Goal: Task Accomplishment & Management: Manage account settings

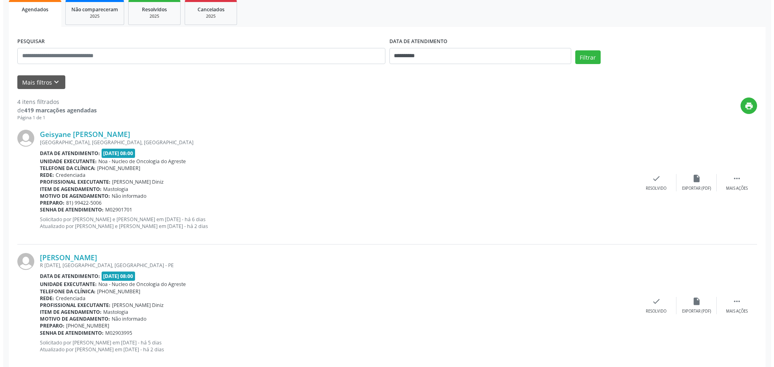
scroll to position [125, 0]
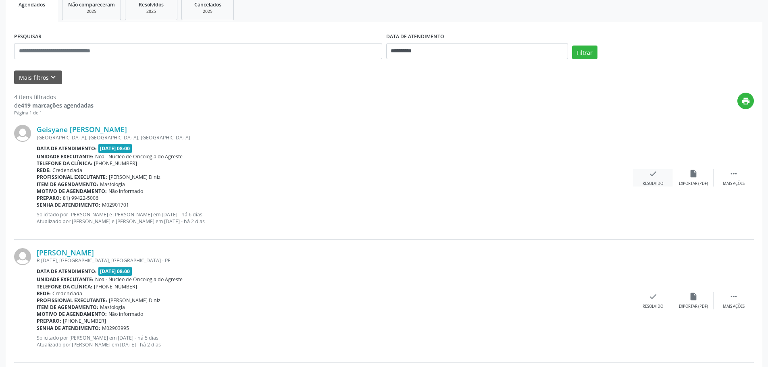
click at [651, 182] on div "Resolvido" at bounding box center [652, 184] width 21 height 6
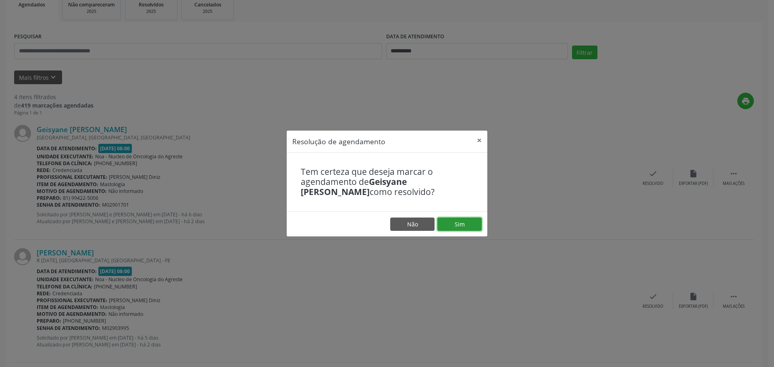
click at [466, 219] on button "Sim" at bounding box center [459, 225] width 44 height 14
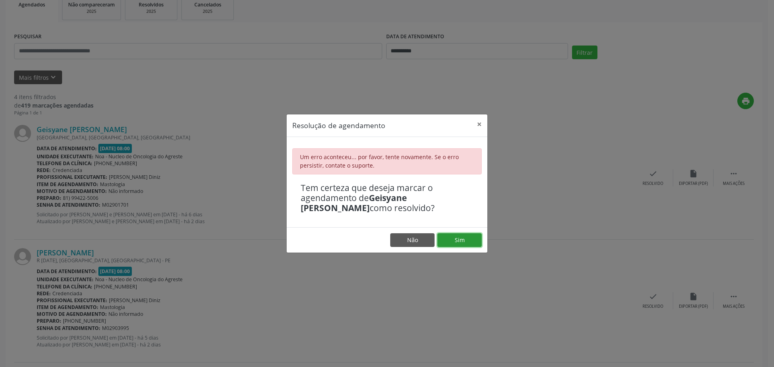
click at [464, 240] on button "Sim" at bounding box center [459, 240] width 44 height 14
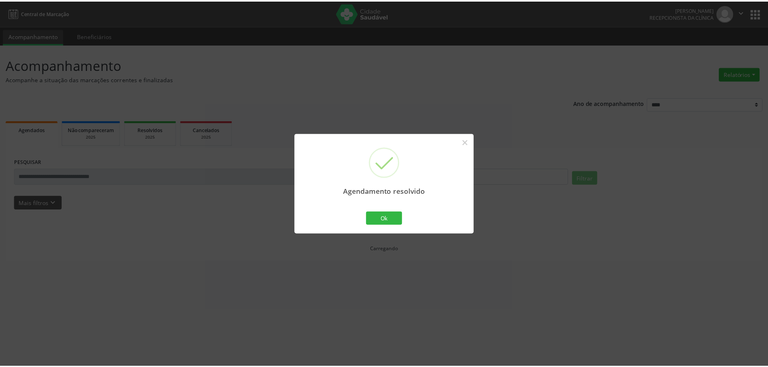
scroll to position [0, 0]
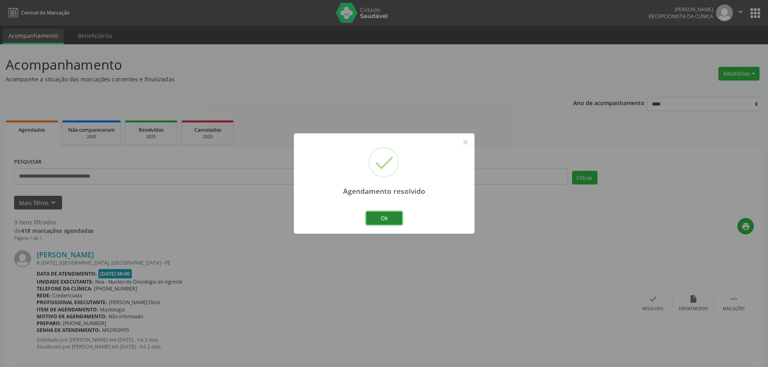
click at [384, 217] on button "Ok" at bounding box center [384, 219] width 36 height 14
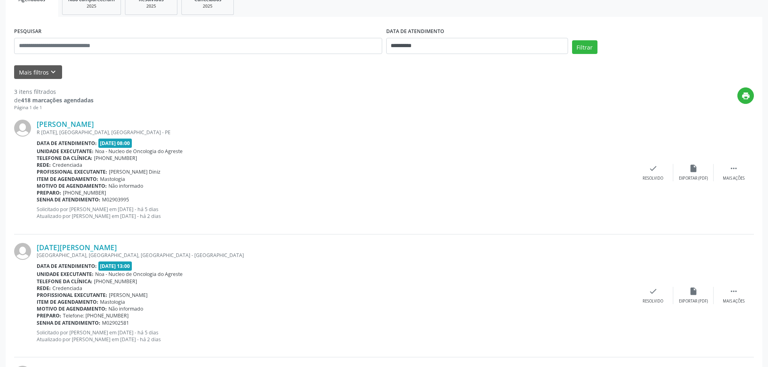
scroll to position [124, 0]
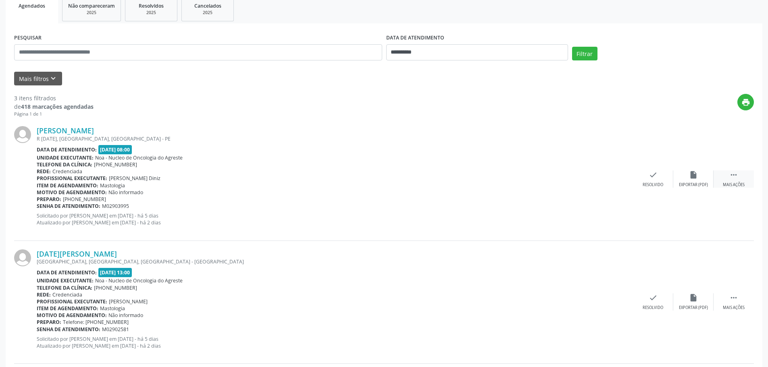
click at [733, 186] on div "Mais ações" at bounding box center [733, 185] width 22 height 6
click at [695, 180] on div "alarm_off Não compareceu" at bounding box center [693, 178] width 40 height 17
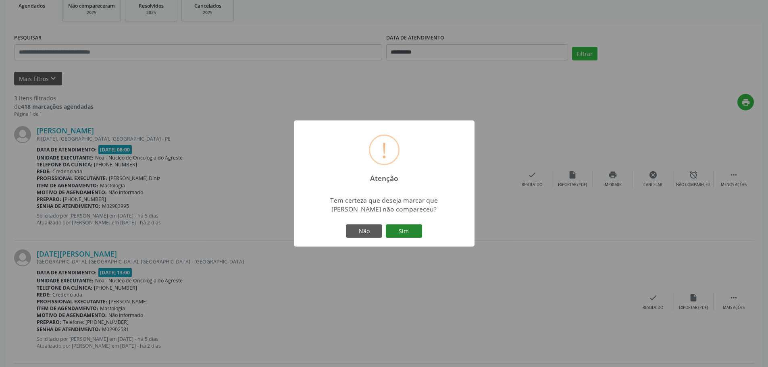
click at [404, 230] on button "Sim" at bounding box center [404, 231] width 36 height 14
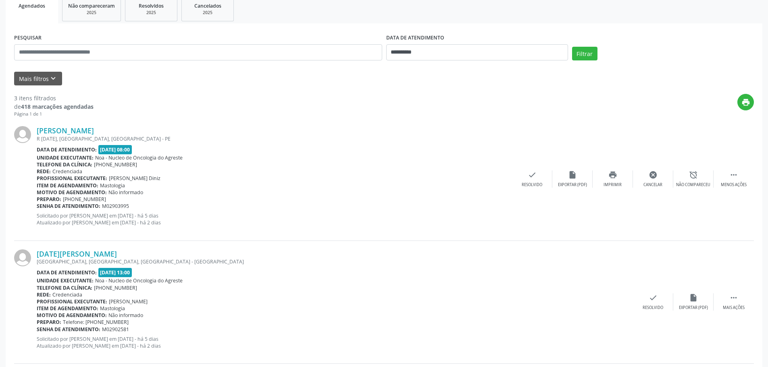
scroll to position [0, 0]
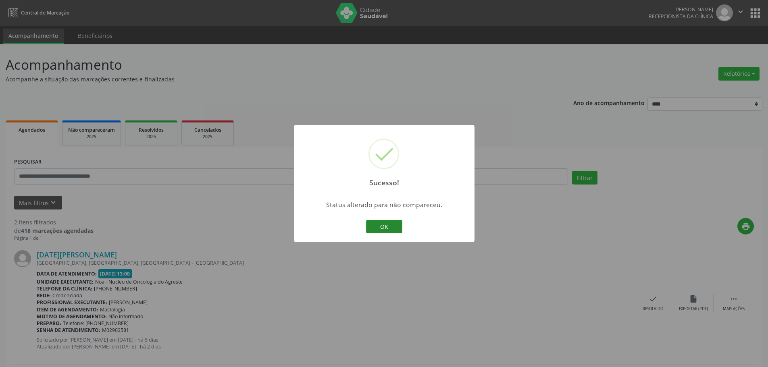
click at [386, 227] on button "OK" at bounding box center [384, 227] width 36 height 14
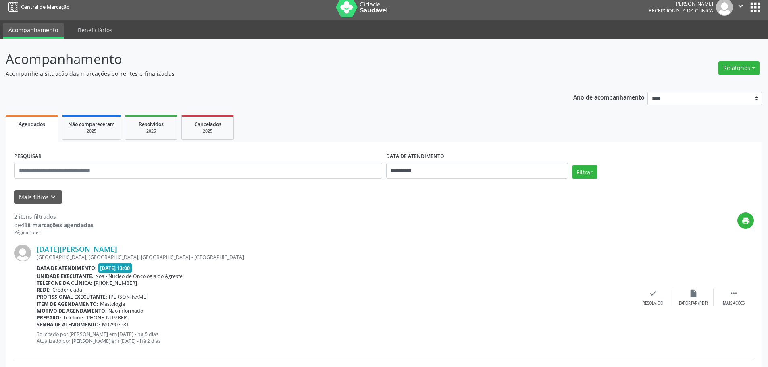
scroll to position [2, 0]
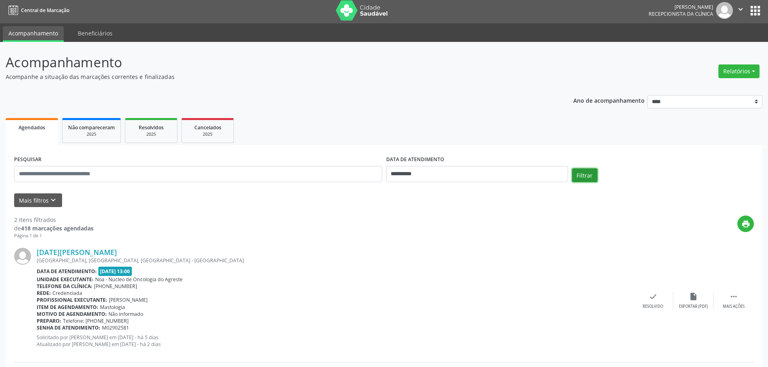
click at [594, 180] on button "Filtrar" at bounding box center [584, 175] width 25 height 14
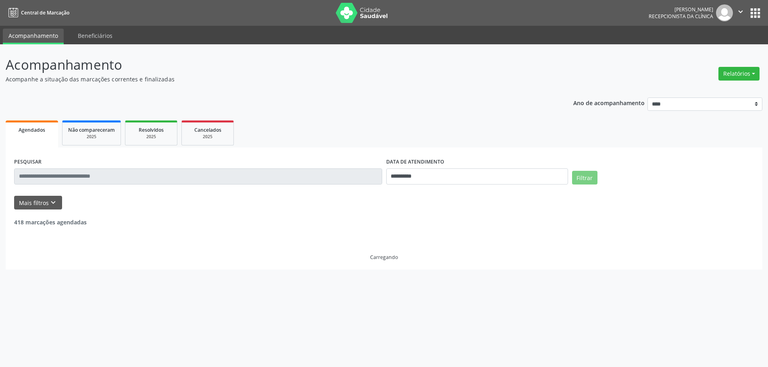
scroll to position [0, 0]
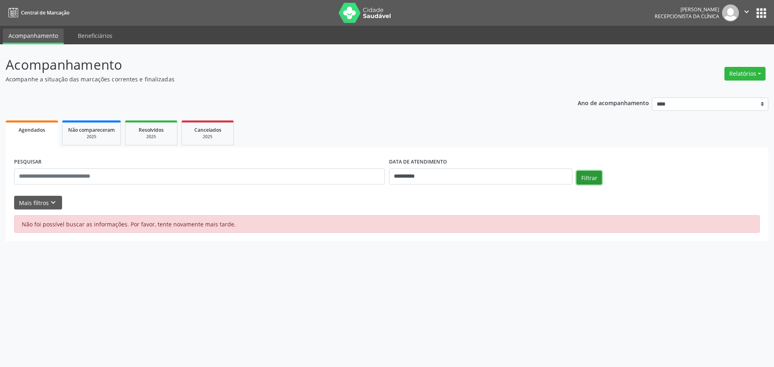
click at [594, 180] on button "Filtrar" at bounding box center [588, 178] width 25 height 14
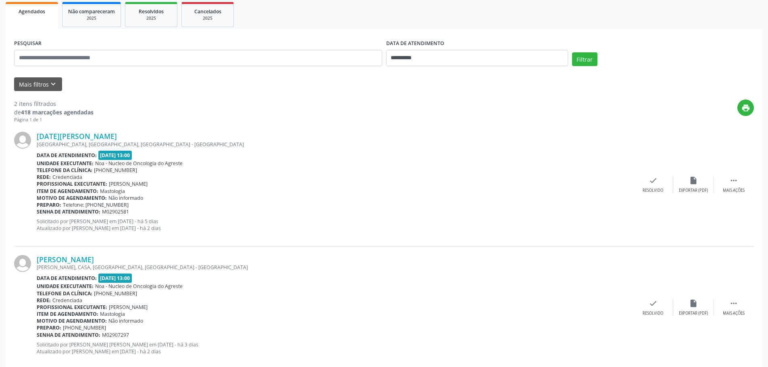
scroll to position [93, 0]
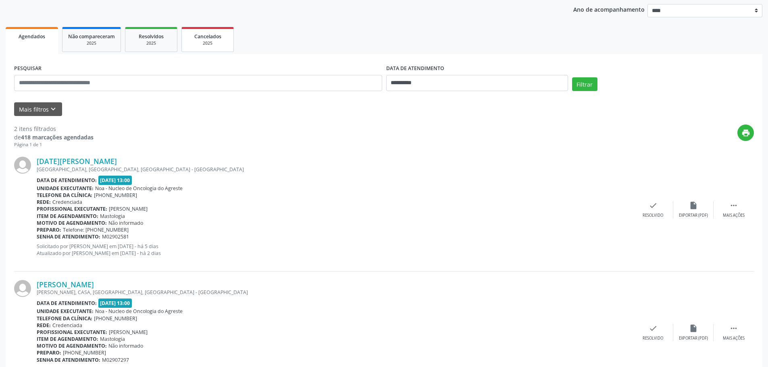
click at [210, 44] on div "2025" at bounding box center [207, 43] width 40 height 6
select select "*"
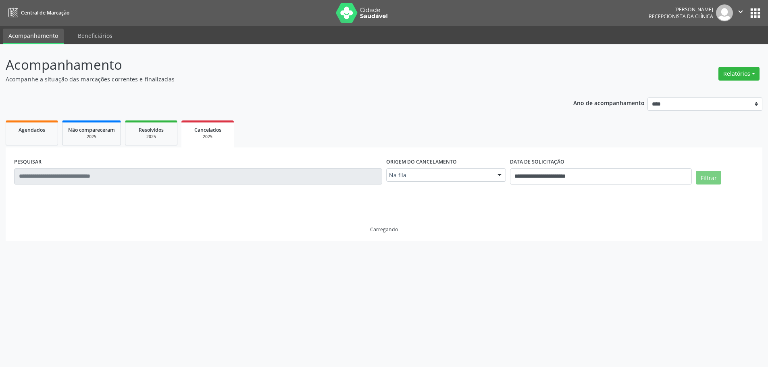
scroll to position [0, 0]
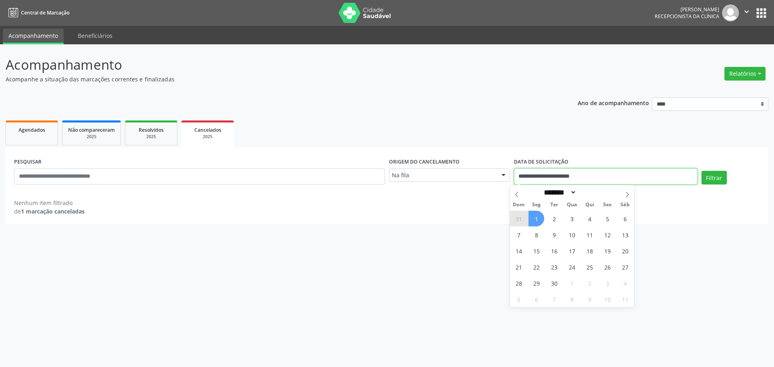
click at [542, 180] on input "**********" at bounding box center [605, 176] width 183 height 16
click at [714, 180] on button "Filtrar" at bounding box center [713, 178] width 25 height 14
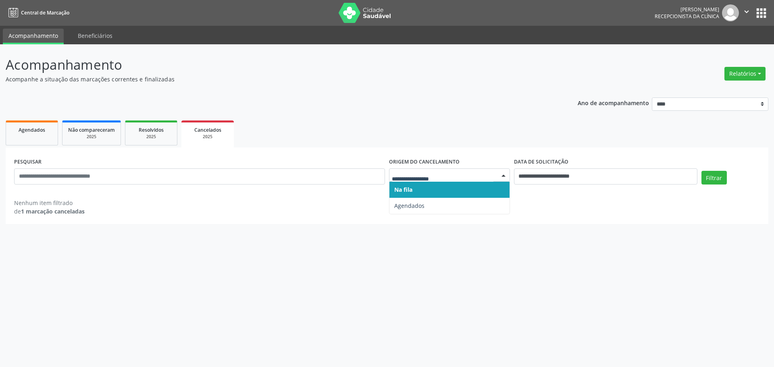
click at [475, 176] on input "text" at bounding box center [443, 179] width 102 height 16
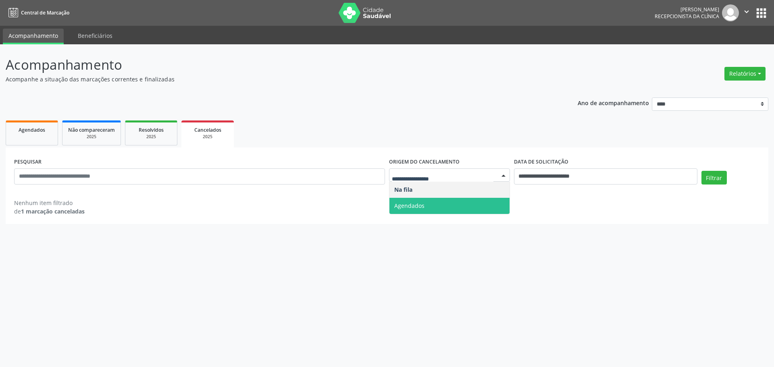
click at [436, 201] on span "Agendados" at bounding box center [449, 206] width 120 height 16
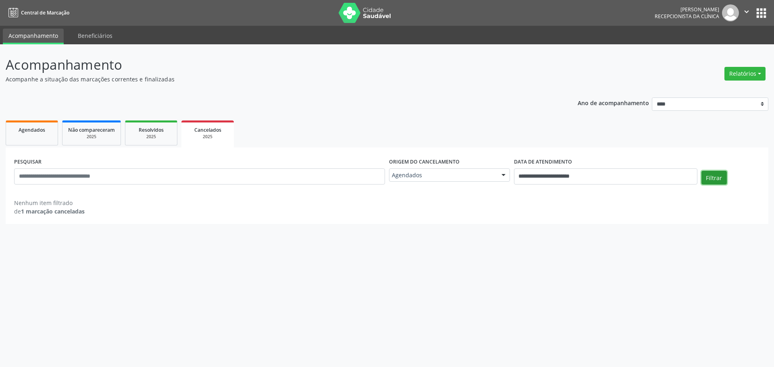
click at [722, 182] on button "Filtrar" at bounding box center [713, 178] width 25 height 14
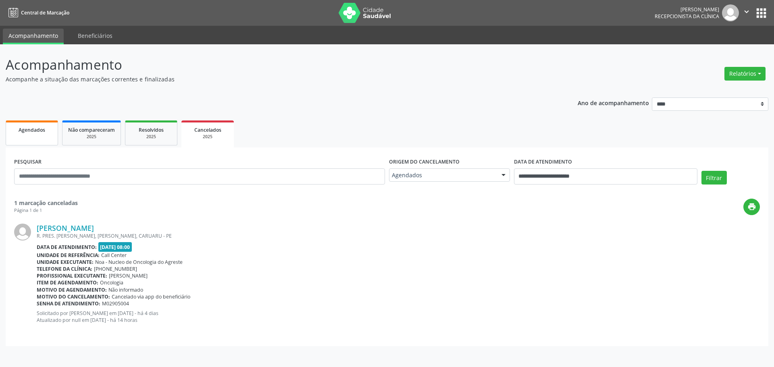
click at [50, 141] on link "Agendados" at bounding box center [32, 132] width 52 height 25
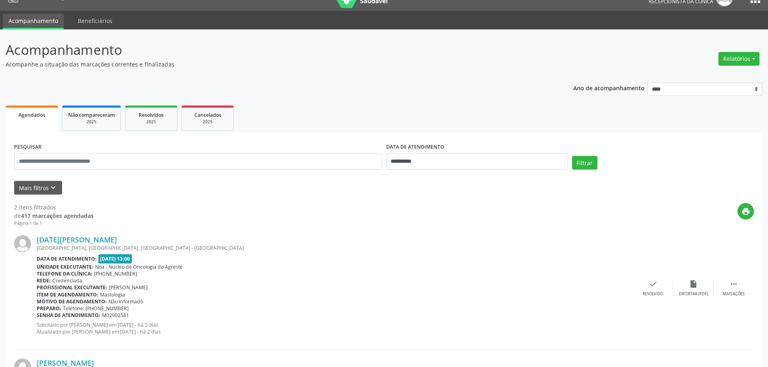
scroll to position [4, 0]
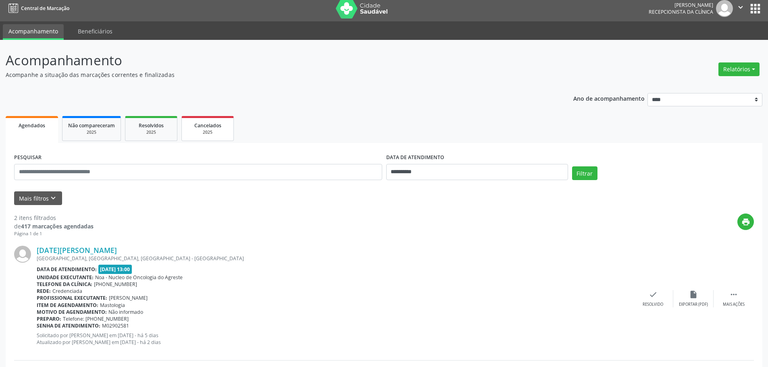
click at [202, 130] on div "2025" at bounding box center [207, 132] width 40 height 6
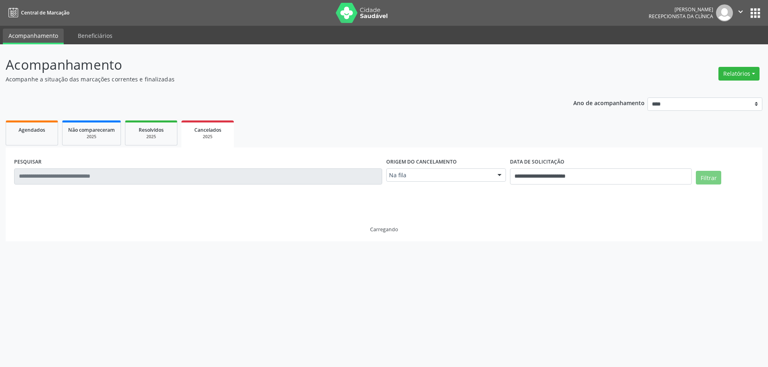
scroll to position [0, 0]
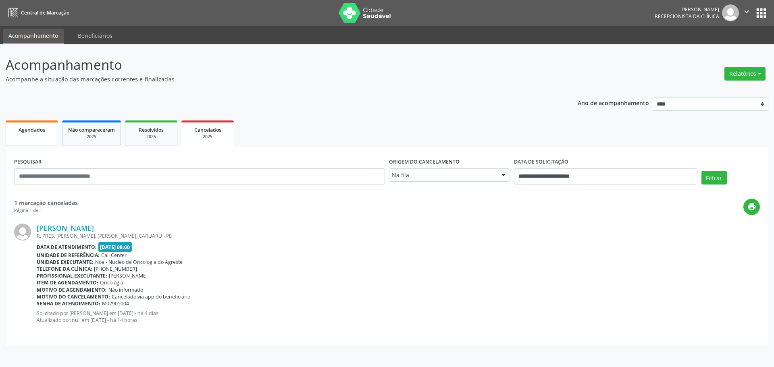
click at [21, 135] on link "Agendados" at bounding box center [32, 132] width 52 height 25
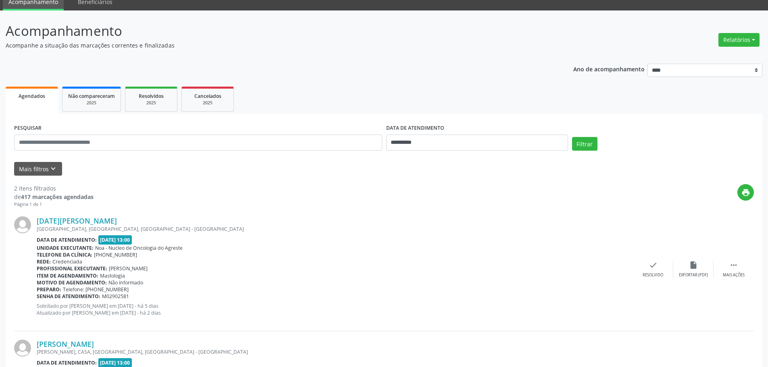
scroll to position [26, 0]
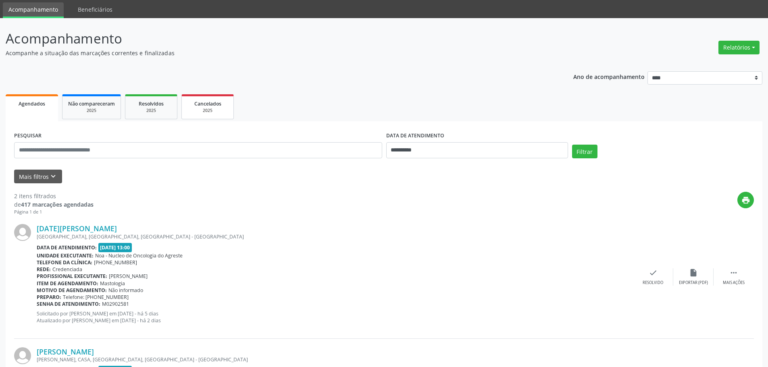
click at [208, 105] on span "Cancelados" at bounding box center [207, 103] width 27 height 7
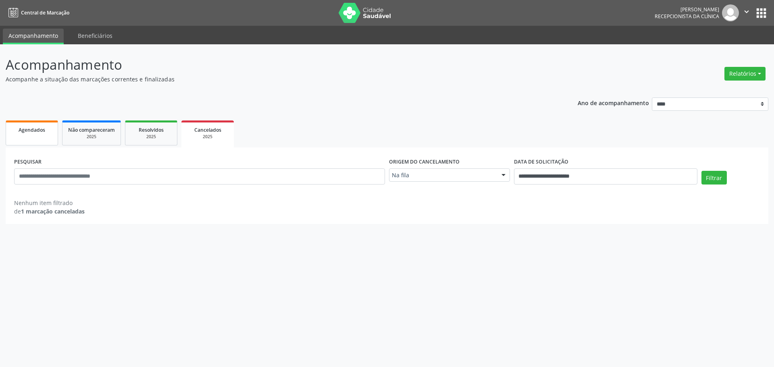
click at [37, 137] on link "Agendados" at bounding box center [32, 132] width 52 height 25
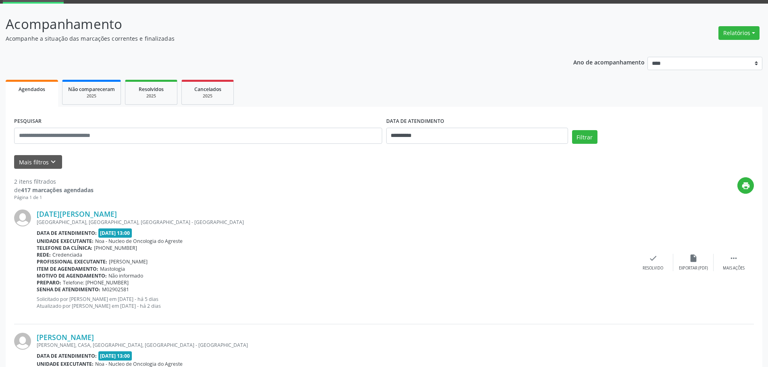
scroll to position [4, 0]
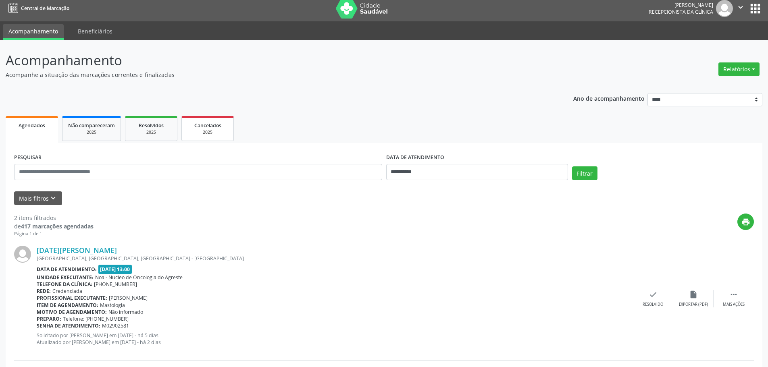
click at [201, 139] on link "Cancelados 2025" at bounding box center [207, 128] width 52 height 25
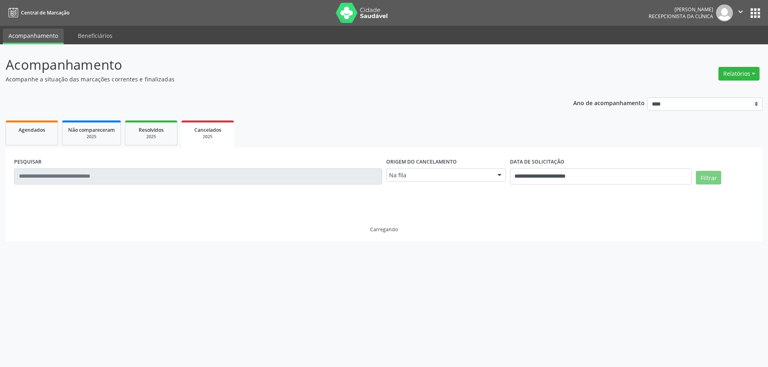
scroll to position [0, 0]
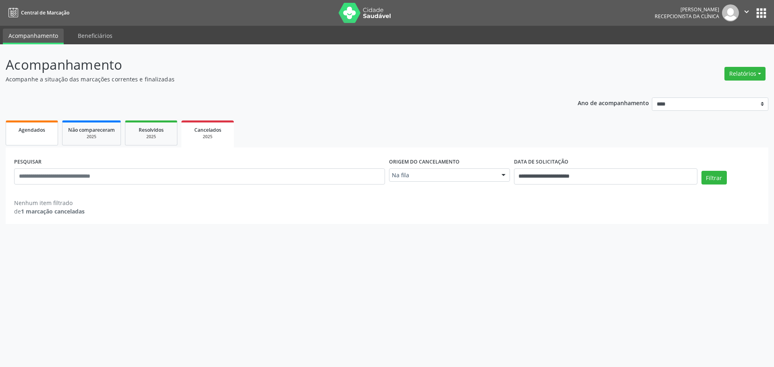
click at [24, 137] on link "Agendados" at bounding box center [32, 132] width 52 height 25
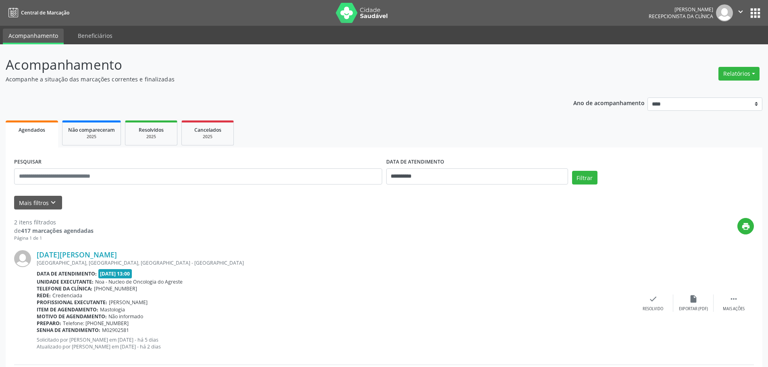
scroll to position [135, 0]
